Goal: Transaction & Acquisition: Purchase product/service

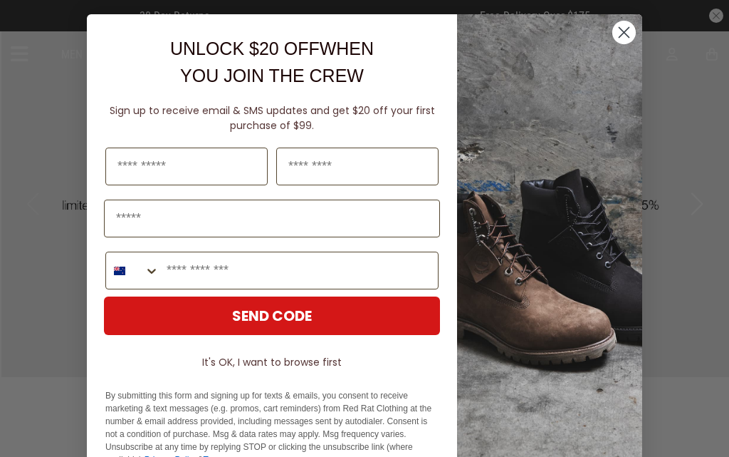
click at [618, 36] on circle "Close dialog" at bounding box center [624, 33] width 24 height 24
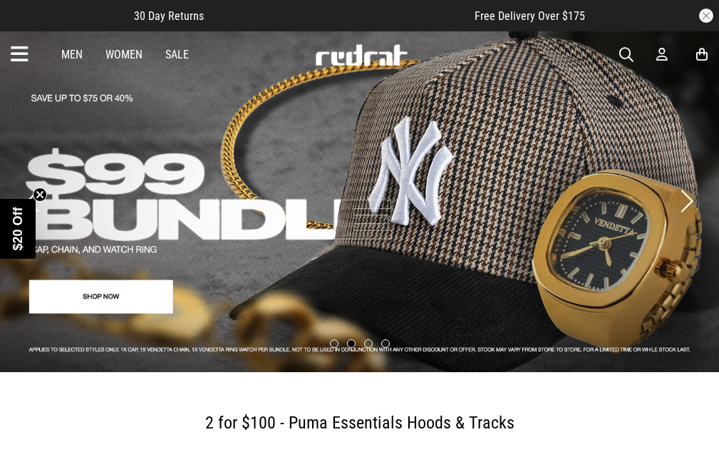
click at [50, 188] on link "2 / 4" at bounding box center [359, 201] width 719 height 341
click at [49, 199] on link "2 / 4" at bounding box center [359, 201] width 719 height 341
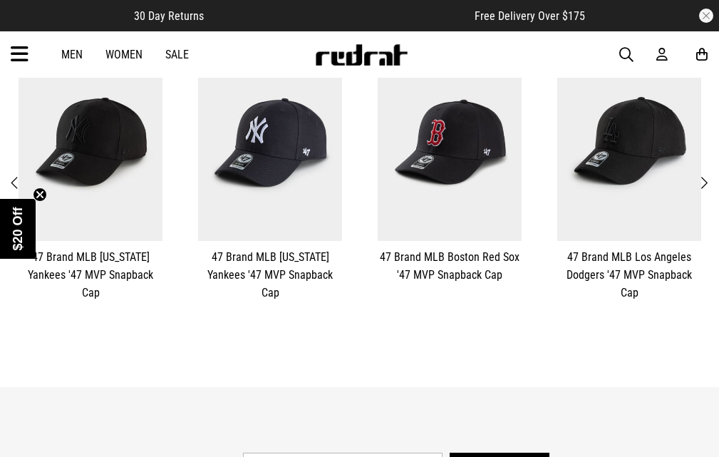
scroll to position [313, 0]
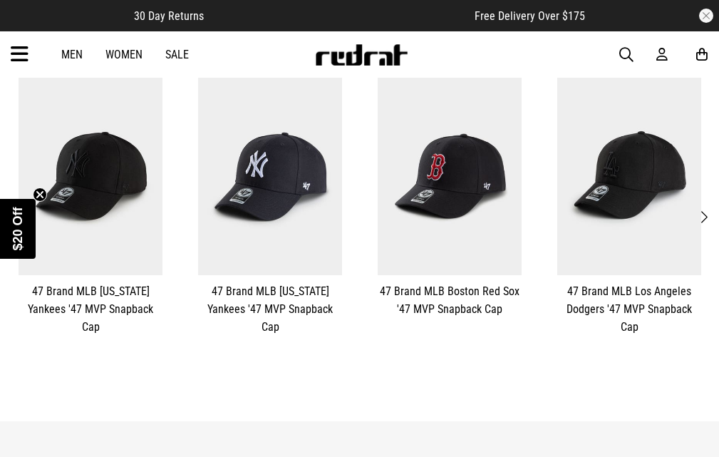
click at [118, 207] on img at bounding box center [91, 175] width 144 height 198
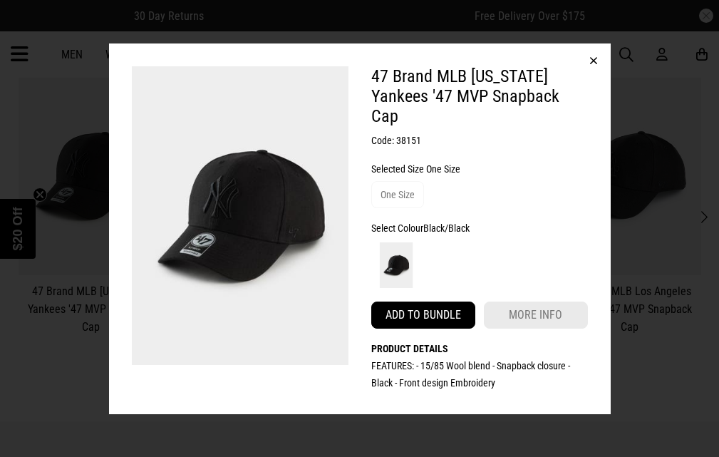
click at [444, 304] on button "Add to bundle" at bounding box center [423, 314] width 104 height 27
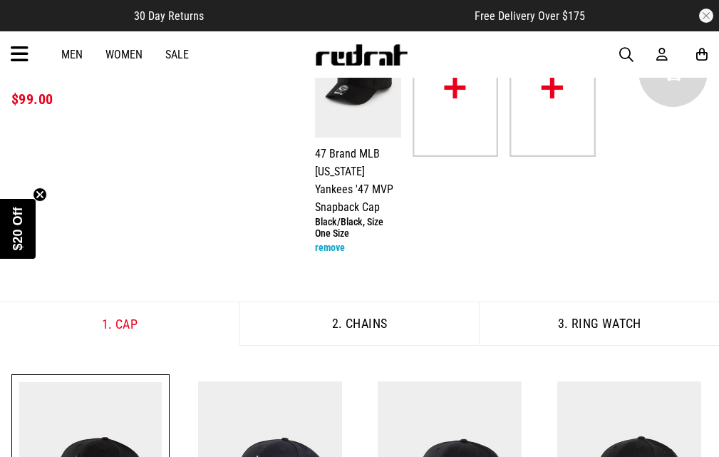
scroll to position [65, 0]
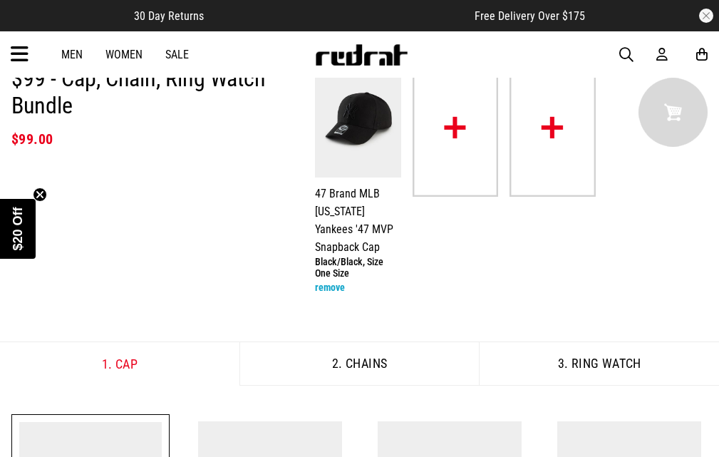
click at [474, 132] on img at bounding box center [455, 127] width 86 height 137
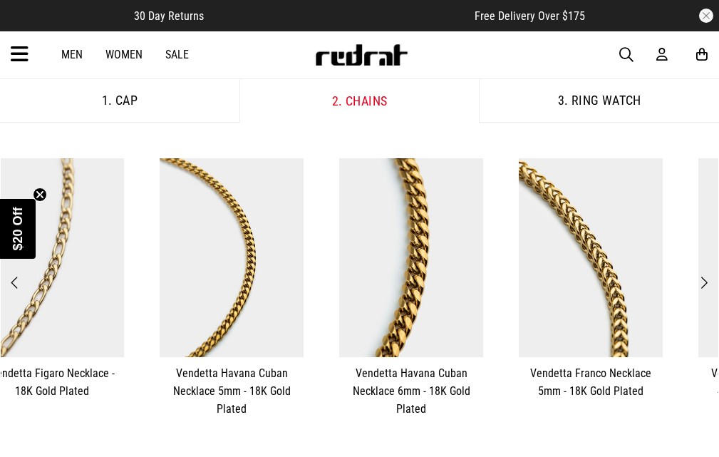
scroll to position [321, 0]
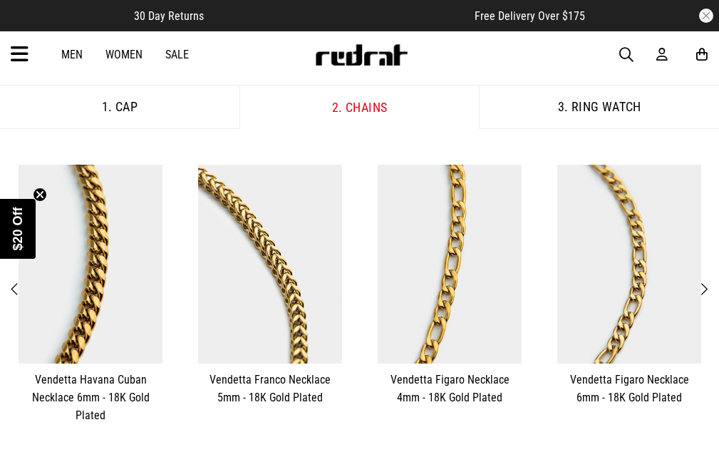
click at [286, 325] on img at bounding box center [270, 264] width 144 height 198
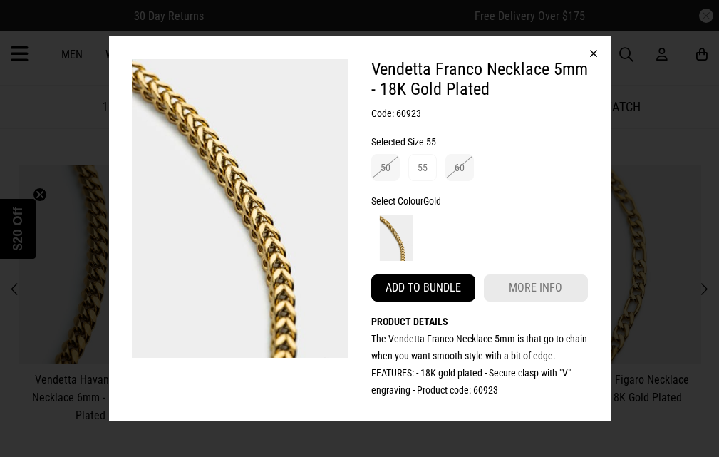
click at [431, 289] on button "Add to bundle" at bounding box center [423, 287] width 104 height 27
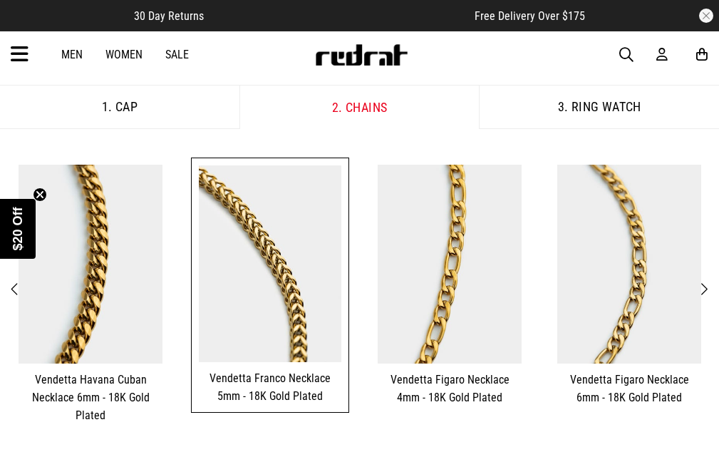
click at [585, 105] on button "3. Ring Watch" at bounding box center [599, 107] width 240 height 44
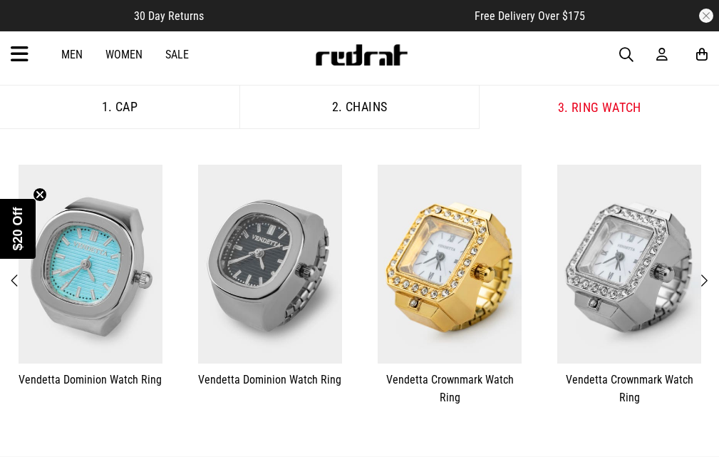
click at [170, 56] on link "Sale" at bounding box center [177, 55] width 24 height 14
